Goal: Task Accomplishment & Management: Use online tool/utility

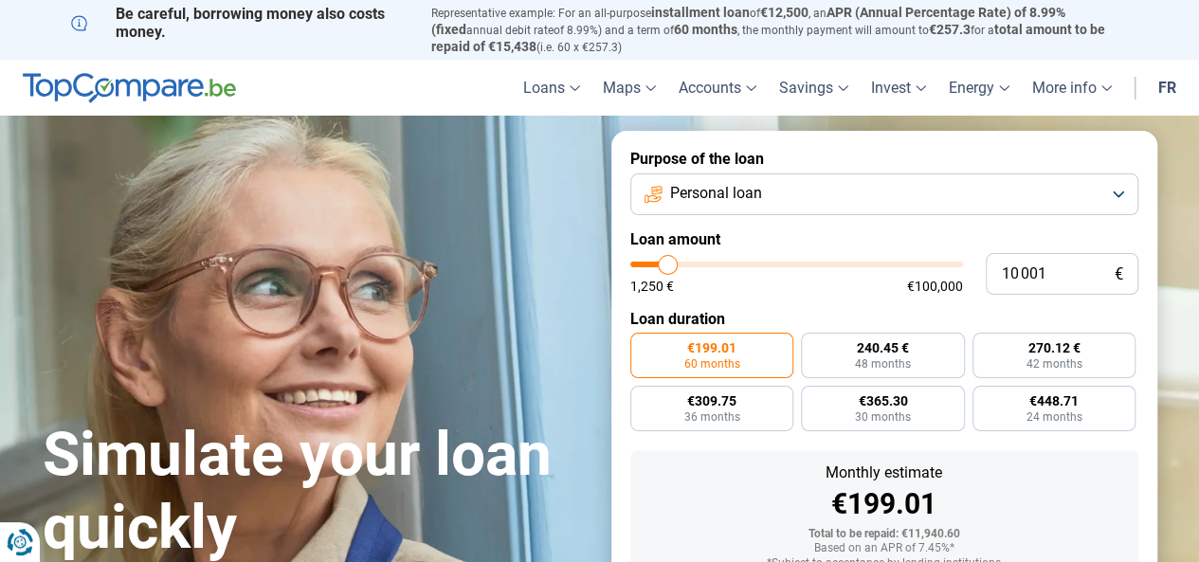
click at [1171, 86] on font "fr" at bounding box center [1167, 88] width 18 height 18
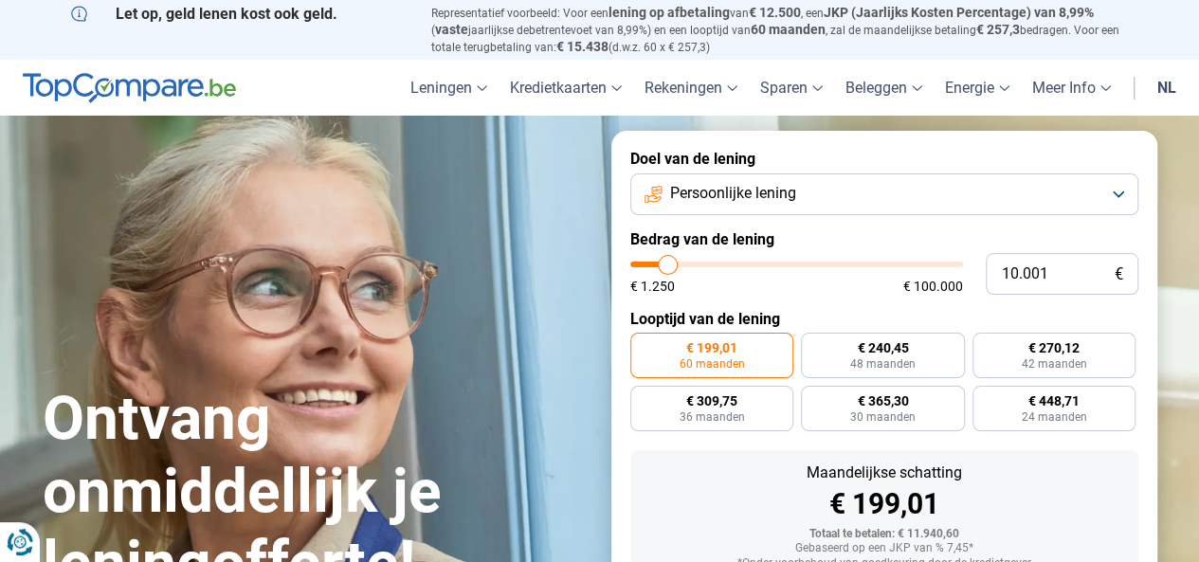
click at [1164, 86] on link "nl" at bounding box center [1167, 88] width 42 height 56
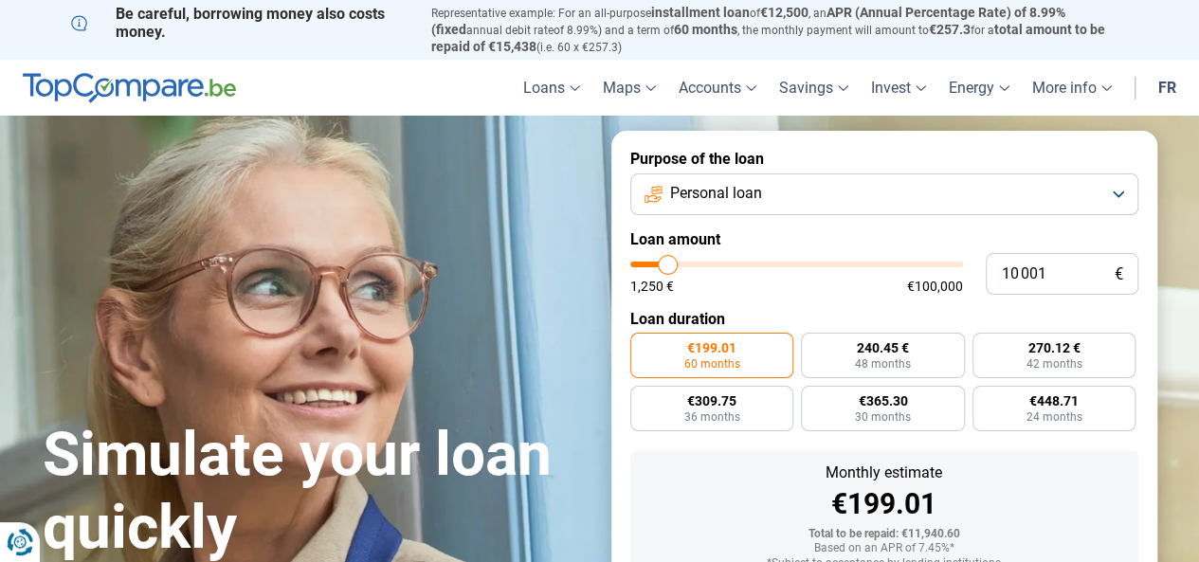
type input "10 500"
type input "10500"
type input "16 250"
type input "16250"
type input "40 500"
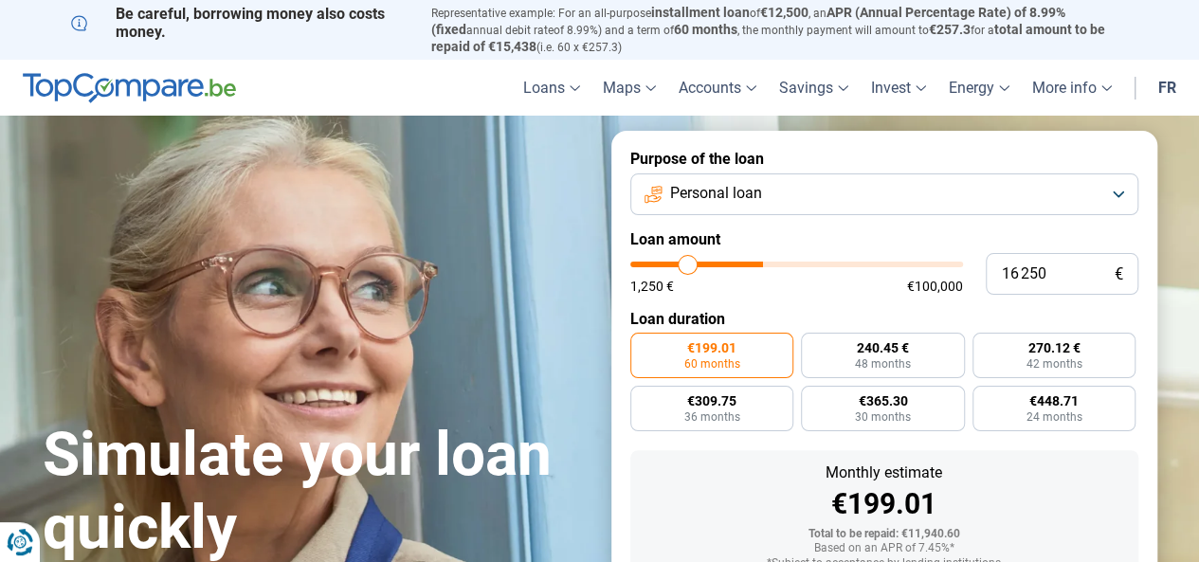
type input "40500"
type input "58 500"
type input "58500"
type input "83 750"
type input "83750"
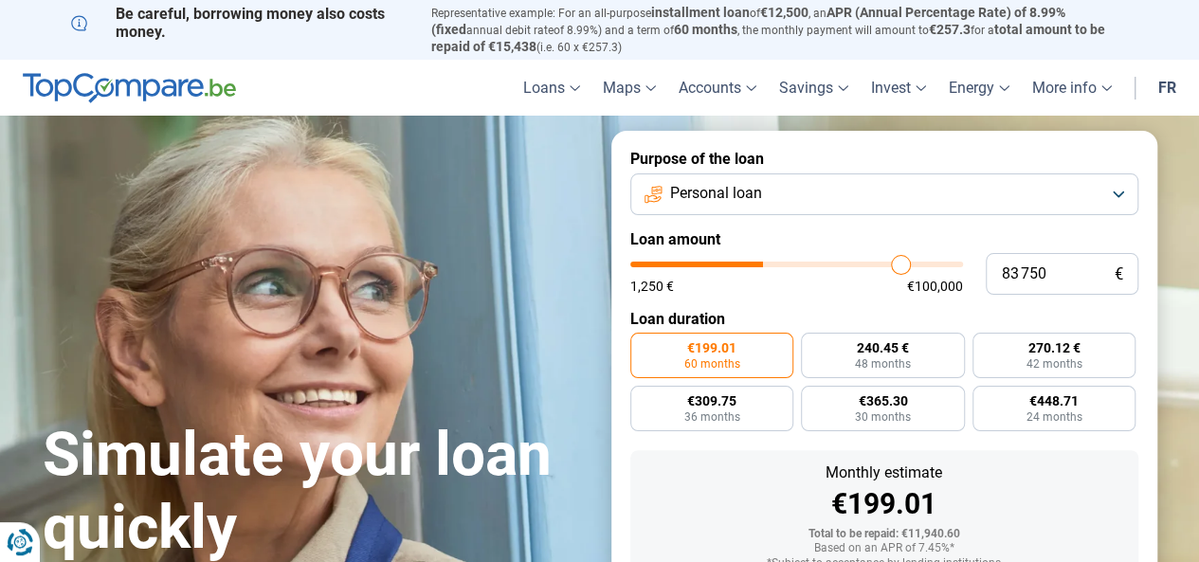
type input "94 250"
type input "94250"
type input "100 000"
drag, startPoint x: 668, startPoint y: 269, endPoint x: 987, endPoint y: 270, distance: 319.3
type input "100000"
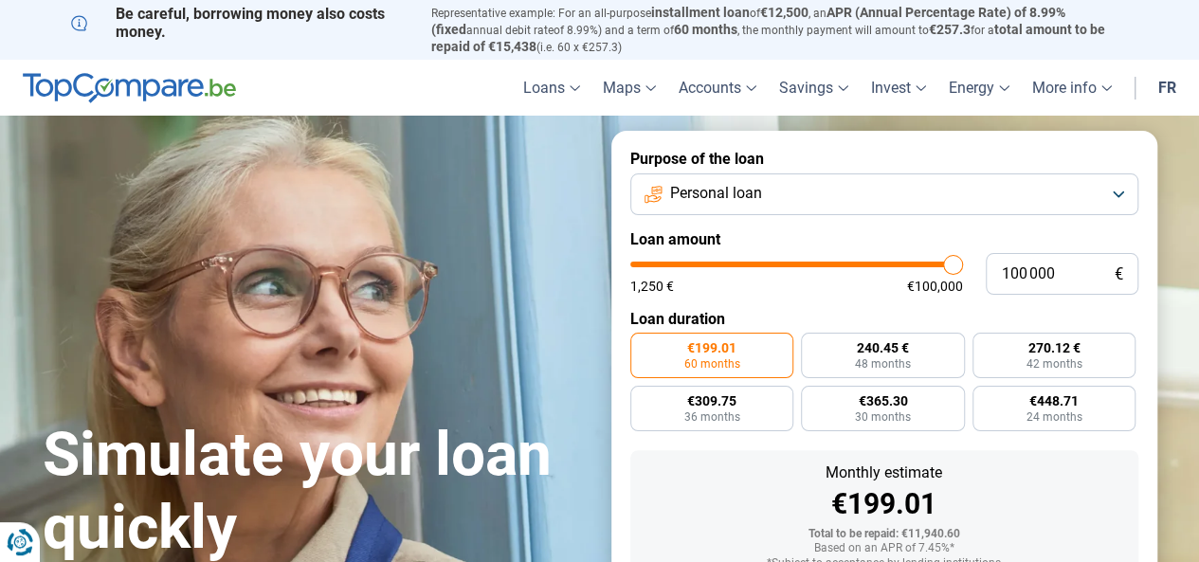
click at [963, 267] on input "range" at bounding box center [796, 265] width 333 height 6
radio input "false"
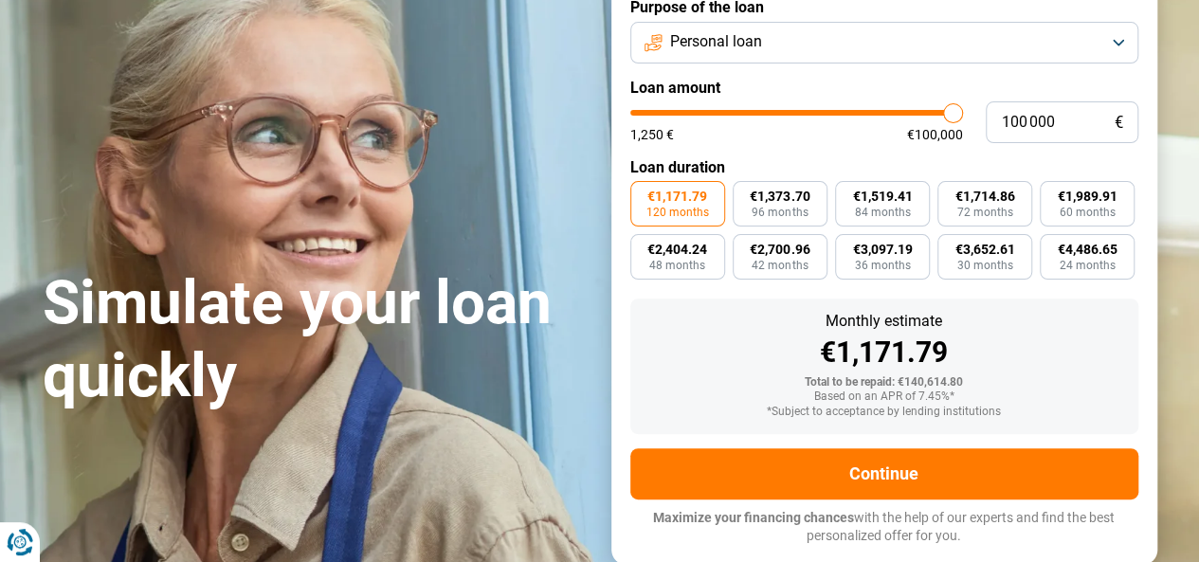
scroll to position [232, 0]
